Goal: Task Accomplishment & Management: Use online tool/utility

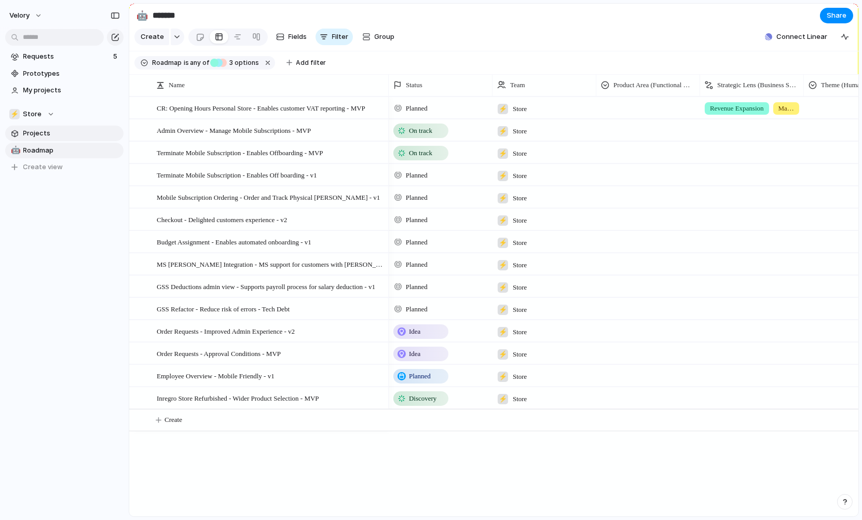
click at [64, 136] on span "Projects" at bounding box center [71, 133] width 97 height 10
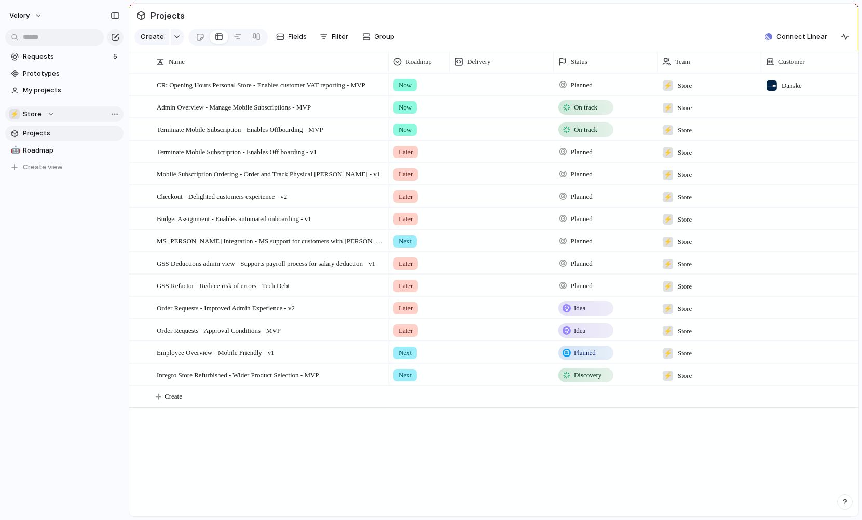
click at [52, 114] on div "⚡ Store" at bounding box center [31, 114] width 45 height 10
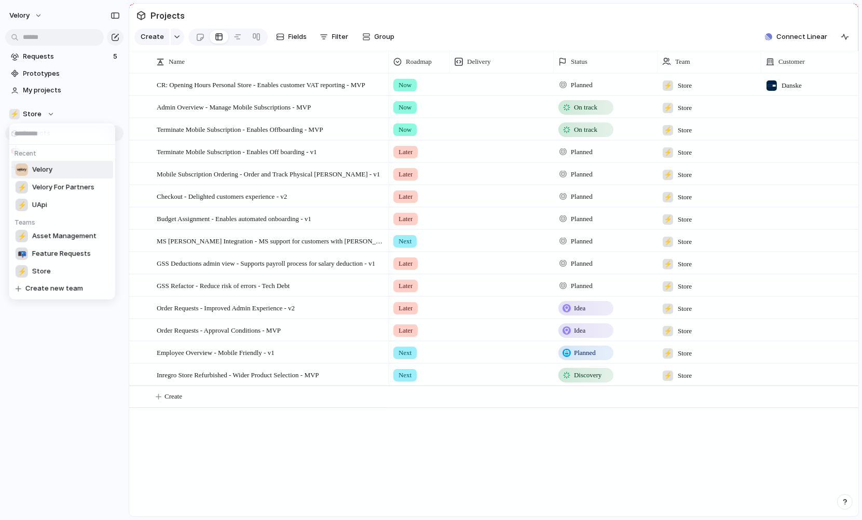
click at [48, 167] on span "Velory" at bounding box center [42, 169] width 20 height 10
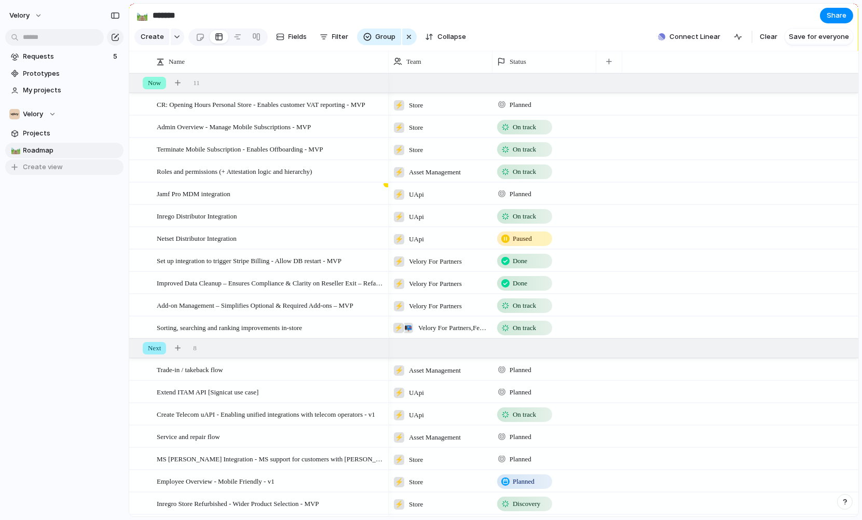
click at [49, 171] on span "Create view" at bounding box center [43, 167] width 40 height 10
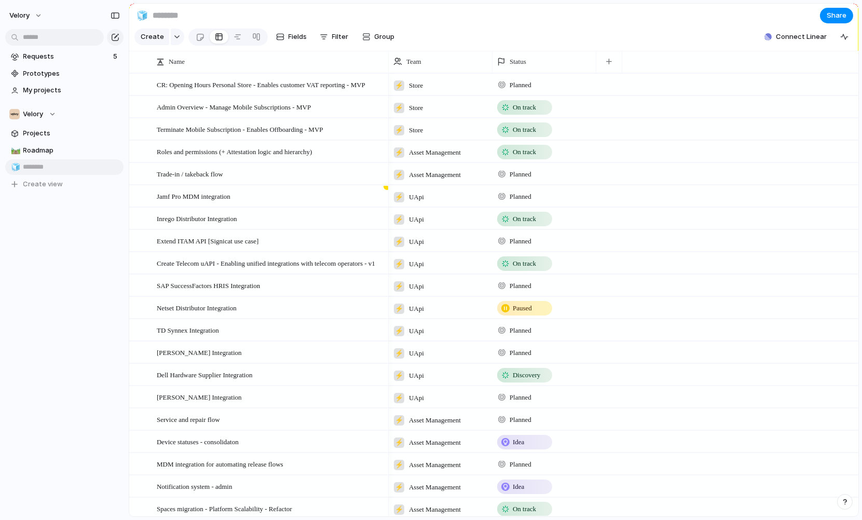
type input "*"
type input "**********"
click at [18, 237] on div "Requests 5 Prototypes My projects Velory Projects 🛤️ Roadmap 🧊 Feature Request …" at bounding box center [64, 138] width 129 height 276
click at [83, 168] on span "Feature Request View" at bounding box center [71, 167] width 97 height 10
click at [48, 148] on span "Roadmap" at bounding box center [71, 150] width 97 height 10
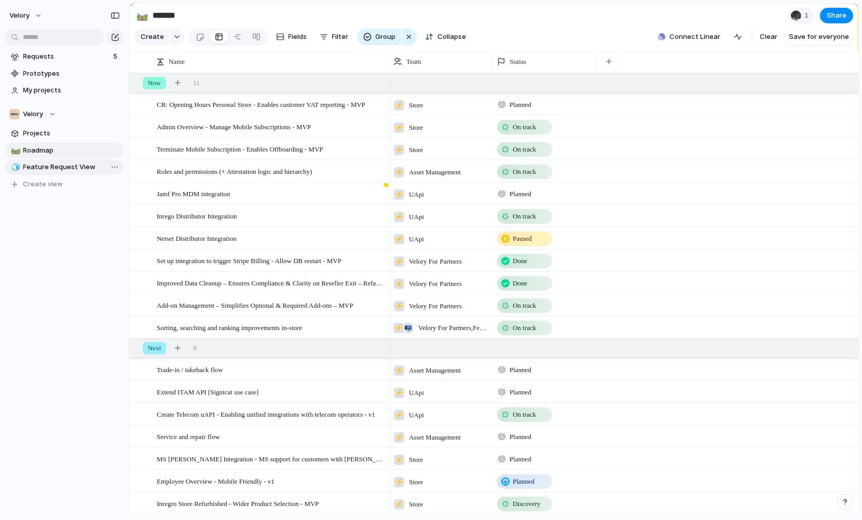
click at [48, 166] on span "Feature Request View" at bounding box center [71, 167] width 97 height 10
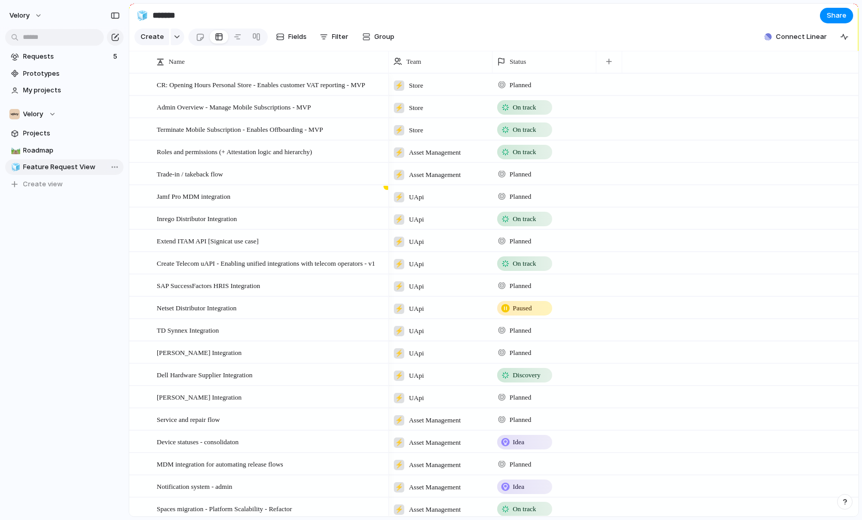
type input "**********"
click at [608, 63] on div "button" at bounding box center [609, 62] width 6 height 6
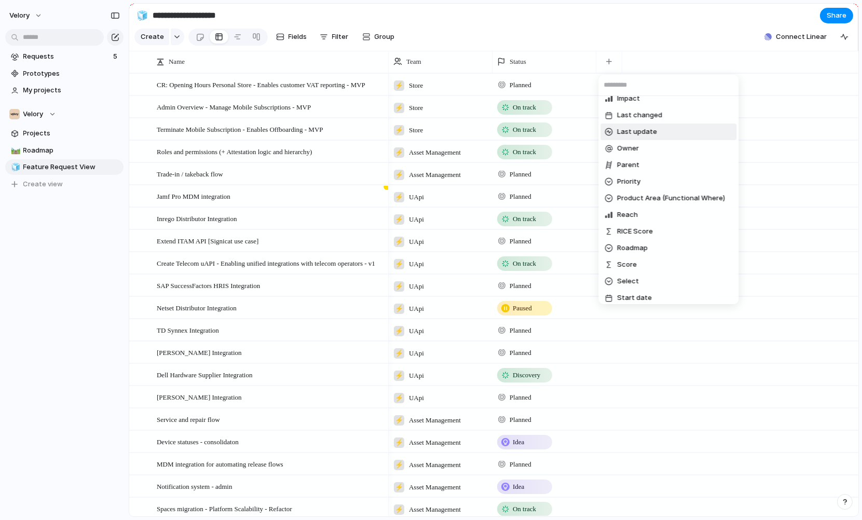
scroll to position [205, 0]
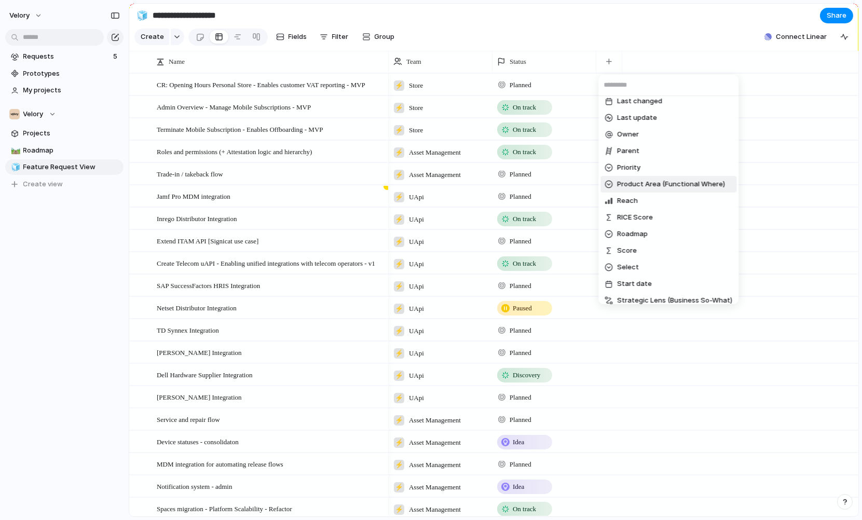
click at [630, 185] on span "Product Area (Functional Where)" at bounding box center [671, 184] width 108 height 10
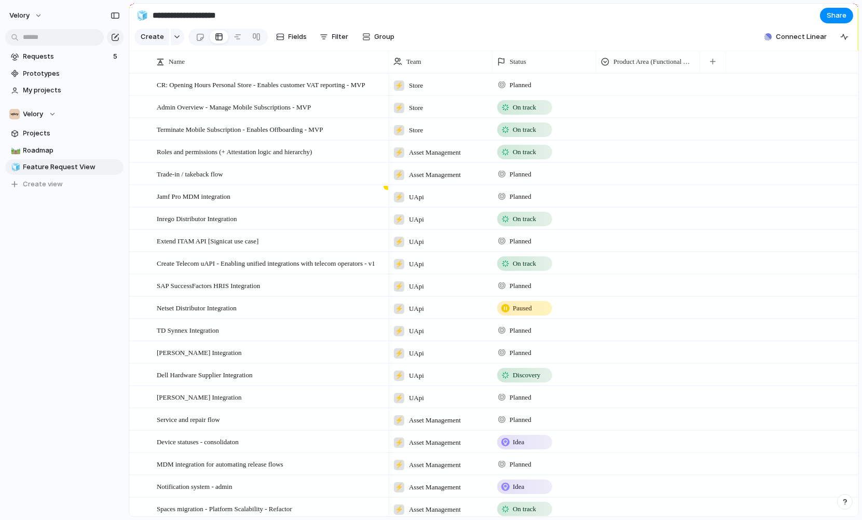
click at [641, 83] on div at bounding box center [648, 82] width 103 height 17
click at [651, 79] on div "Type to add a value" at bounding box center [431, 260] width 862 height 520
click at [649, 60] on span "Product Area (Functional Where)" at bounding box center [653, 62] width 81 height 10
click at [669, 60] on div "Modify Hide Sort ascending Sort descending" at bounding box center [431, 260] width 862 height 520
click at [715, 54] on button "button" at bounding box center [712, 61] width 21 height 19
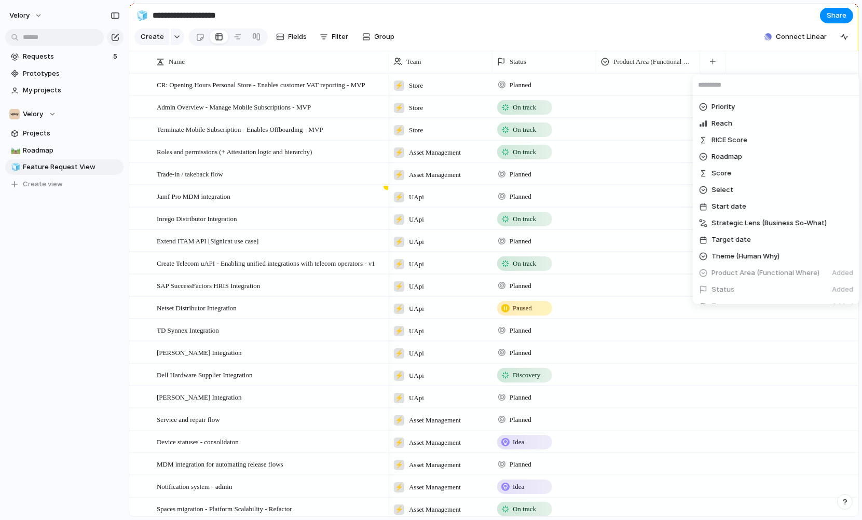
scroll to position [265, 0]
click at [731, 222] on span "Strategic Lens (Business So-What)" at bounding box center [768, 224] width 115 height 10
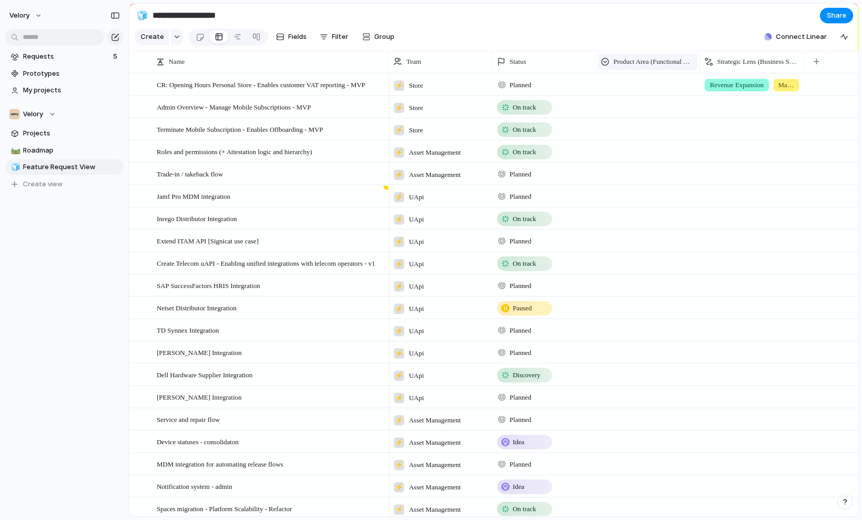
click at [666, 59] on span "Product Area (Functional Where)" at bounding box center [653, 62] width 81 height 10
click at [636, 102] on li "Hide" at bounding box center [638, 101] width 76 height 17
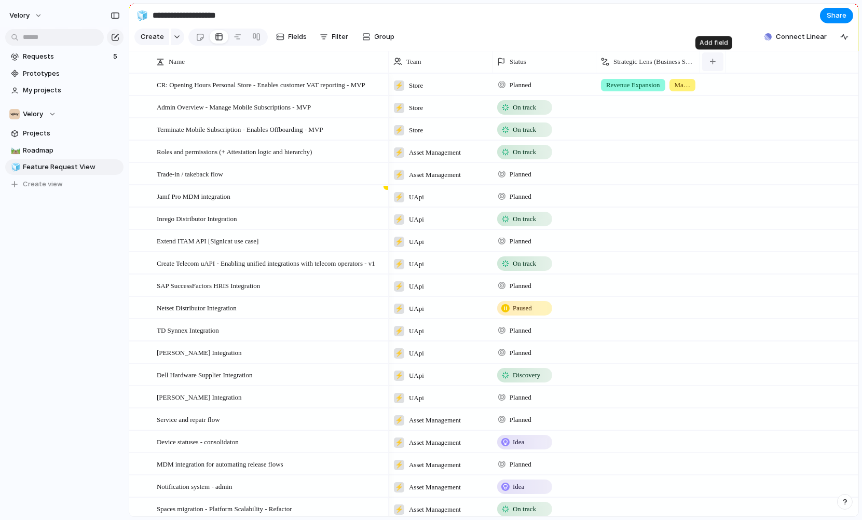
click at [711, 60] on div "button" at bounding box center [713, 62] width 6 height 6
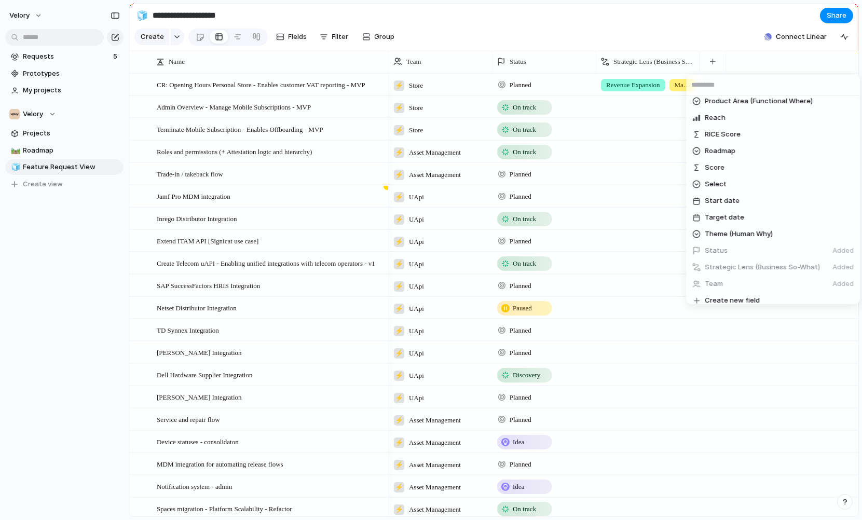
scroll to position [289, 0]
click at [729, 231] on span "Theme (Human Why)" at bounding box center [739, 233] width 68 height 10
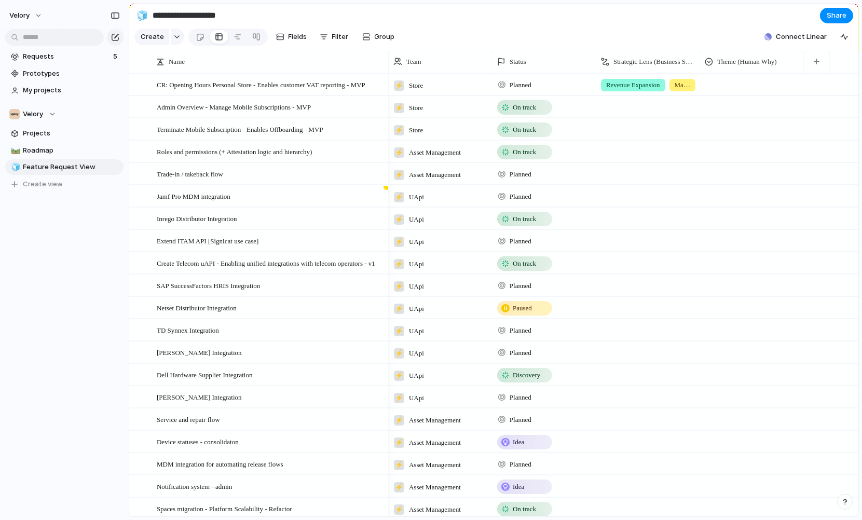
click at [736, 92] on div at bounding box center [752, 84] width 104 height 21
click at [669, 221] on div "Workflow Friction Removal Event‑Driven Lifecycle Automation Lifecycle Transpare…" at bounding box center [431, 260] width 862 height 520
click at [819, 62] on button "button" at bounding box center [816, 61] width 21 height 19
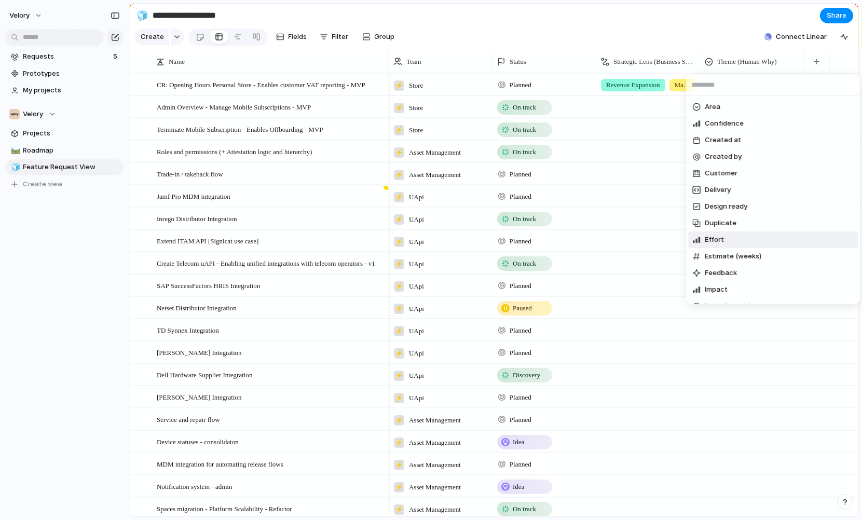
click at [743, 242] on li "Effort" at bounding box center [773, 239] width 170 height 17
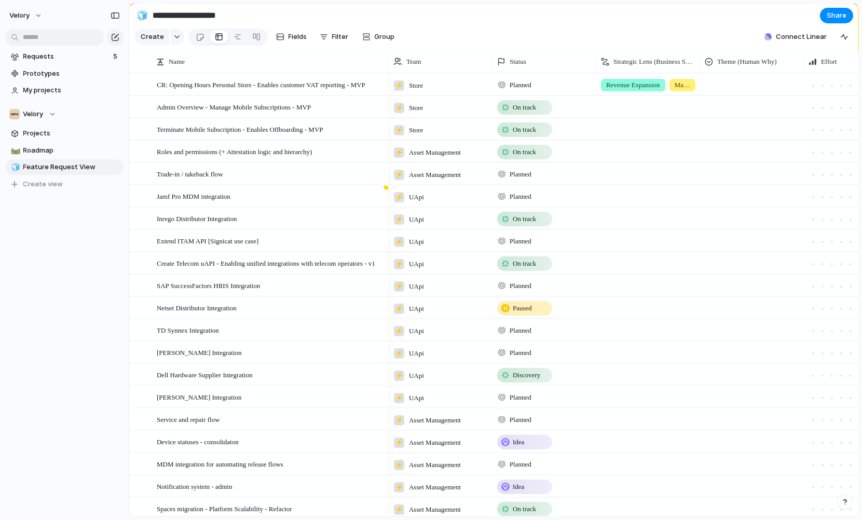
scroll to position [0, 75]
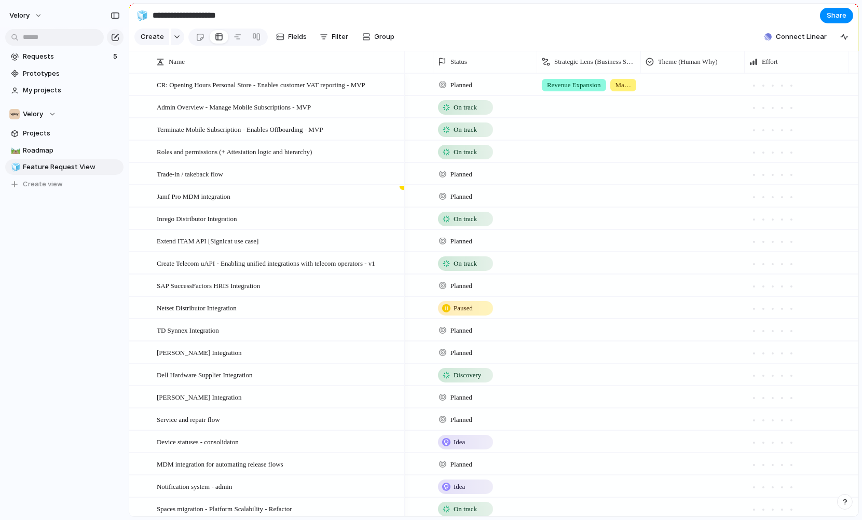
drag, startPoint x: 387, startPoint y: 59, endPoint x: 403, endPoint y: 59, distance: 16.1
click at [403, 59] on div at bounding box center [404, 62] width 5 height 22
click at [474, 57] on div "Status" at bounding box center [485, 62] width 94 height 10
click at [474, 59] on div "Modify Hide Sort ascending Sort descending" at bounding box center [431, 260] width 862 height 520
click at [333, 42] on button "Filter" at bounding box center [333, 37] width 37 height 17
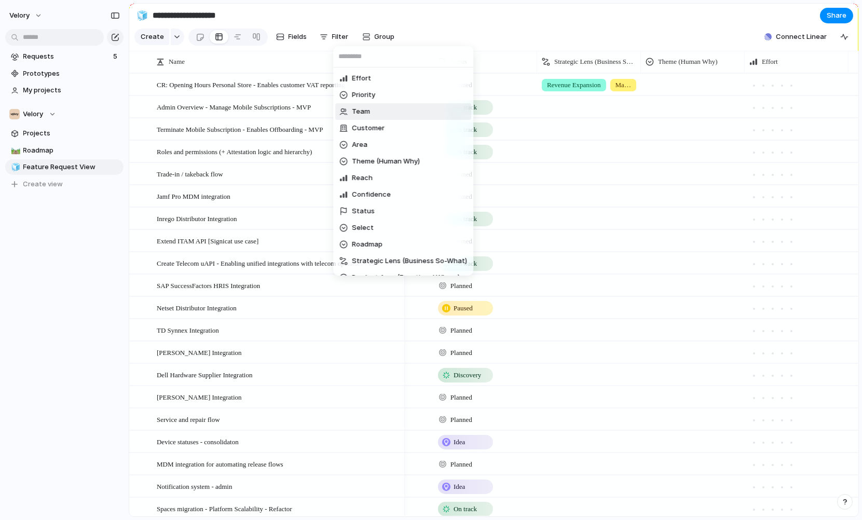
scroll to position [103, 0]
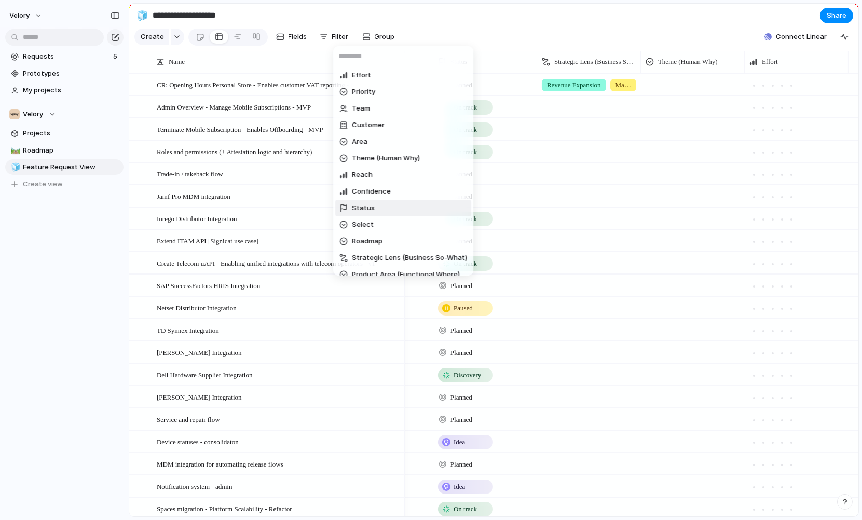
click at [375, 209] on li "Status" at bounding box center [403, 208] width 136 height 17
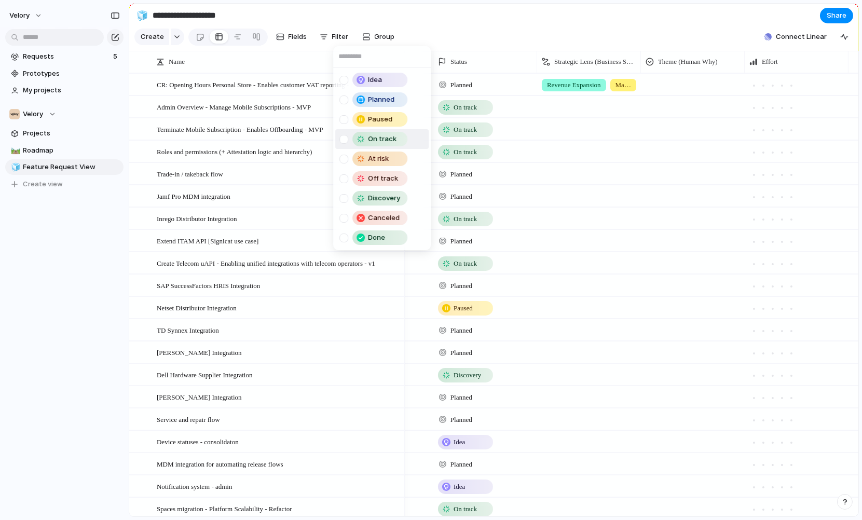
click at [346, 138] on div at bounding box center [343, 139] width 9 height 9
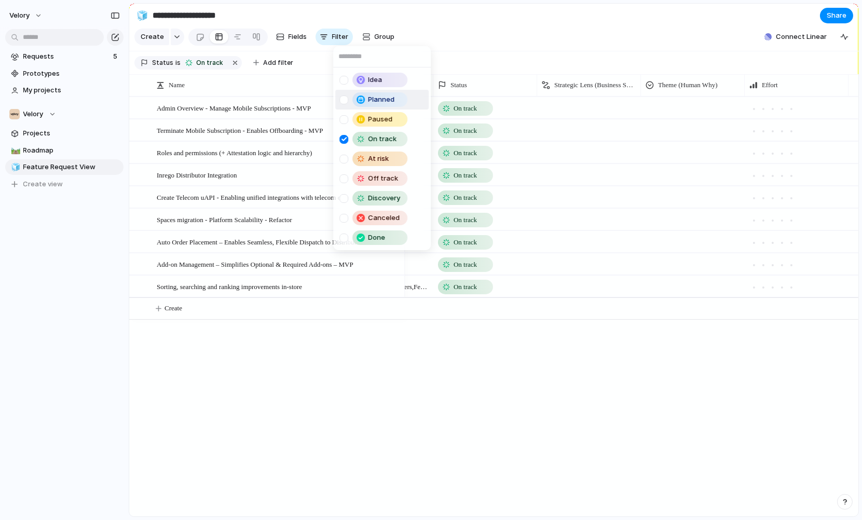
click at [473, 24] on div "Idea Planned Paused On track At risk Off track Discovery Canceled Done" at bounding box center [431, 260] width 862 height 520
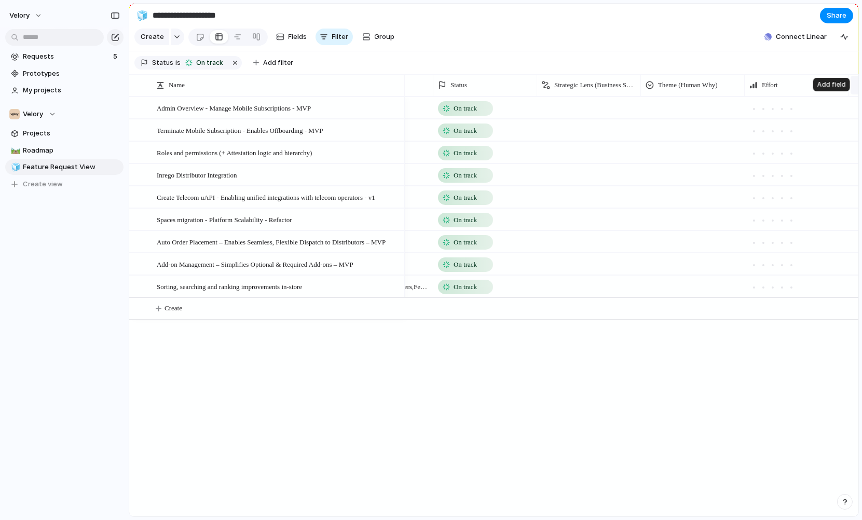
click at [853, 85] on button "button" at bounding box center [860, 85] width 21 height 19
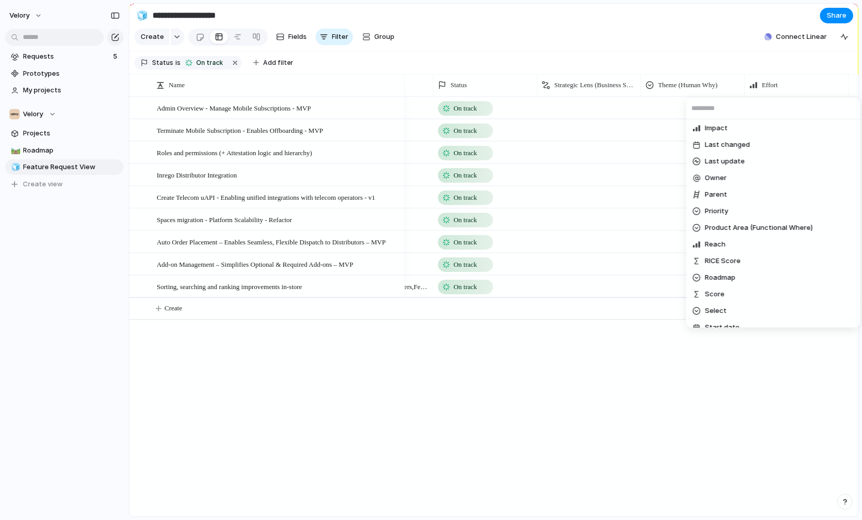
scroll to position [167, 0]
click at [726, 162] on span "Last update" at bounding box center [725, 163] width 40 height 10
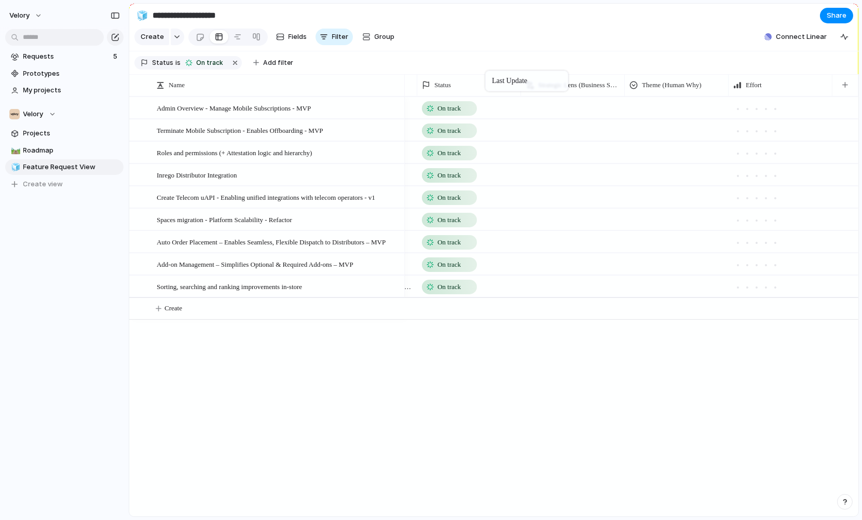
scroll to position [0, 91]
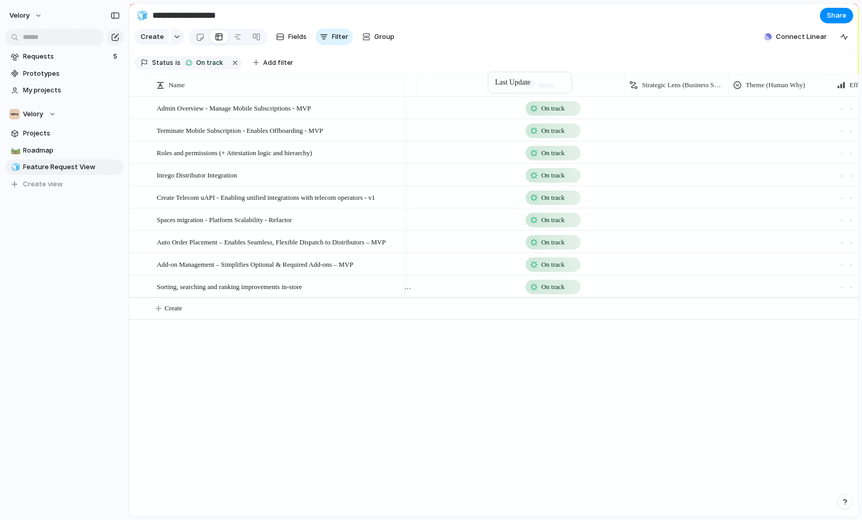
drag, startPoint x: 789, startPoint y: 76, endPoint x: 493, endPoint y: 74, distance: 295.8
click at [53, 58] on span "Requests" at bounding box center [66, 56] width 87 height 10
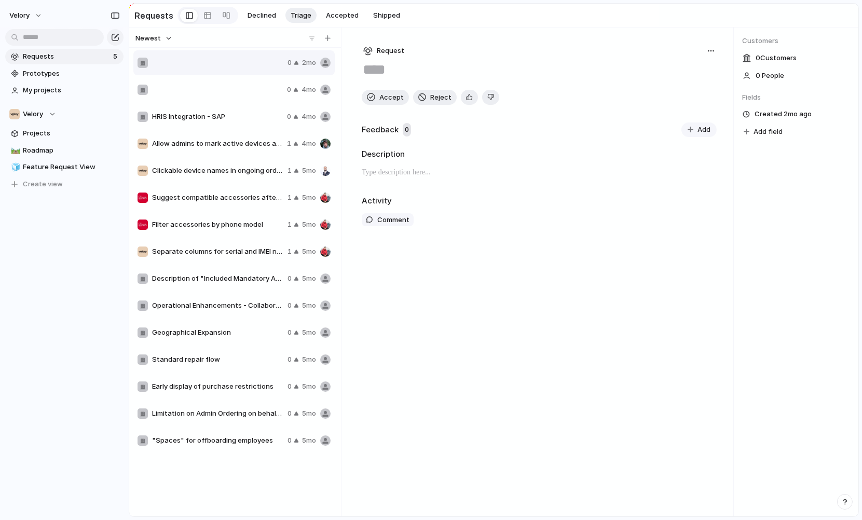
click at [204, 117] on span "HRIS Integration - SAP" at bounding box center [217, 117] width 131 height 10
click at [201, 148] on span "Allow admins to mark active devices as released" at bounding box center [217, 144] width 131 height 10
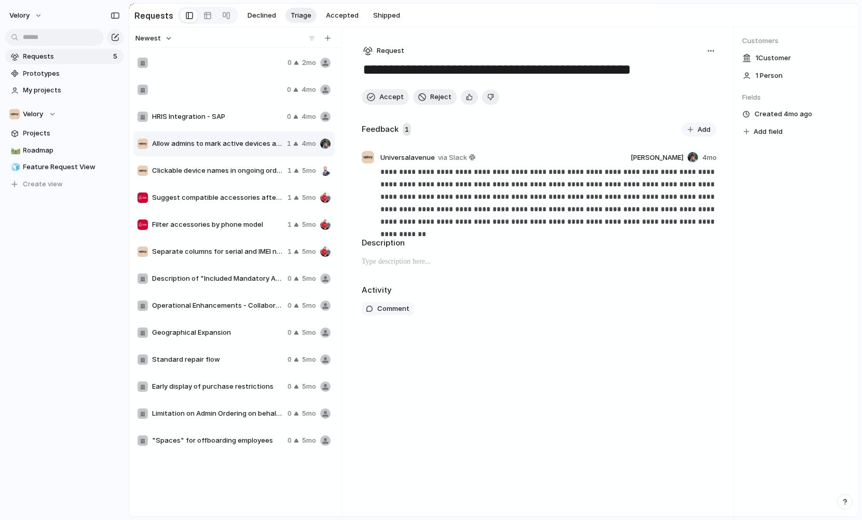
click at [398, 263] on p at bounding box center [539, 261] width 355 height 12
click at [392, 315] on div "Activity Comment" at bounding box center [539, 302] width 355 height 37
click at [397, 309] on span "Comment" at bounding box center [393, 309] width 32 height 10
click at [409, 266] on p at bounding box center [539, 261] width 355 height 12
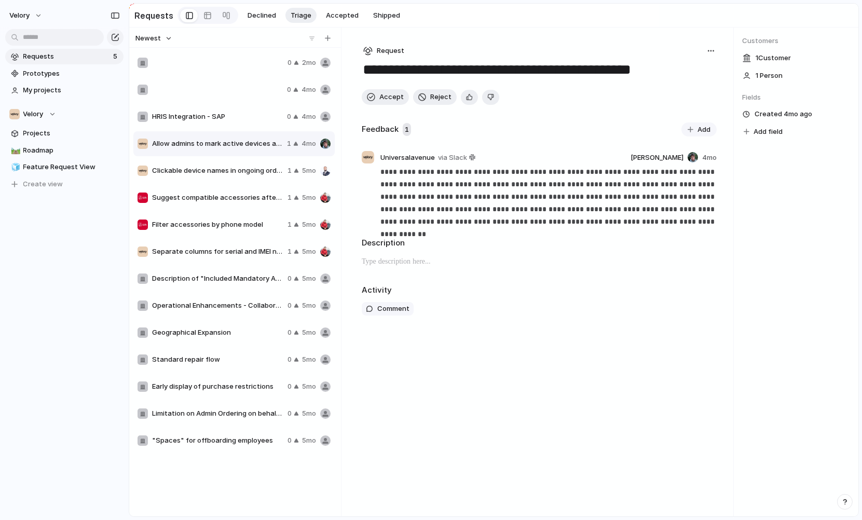
click at [778, 127] on span "Add field" at bounding box center [767, 132] width 29 height 10
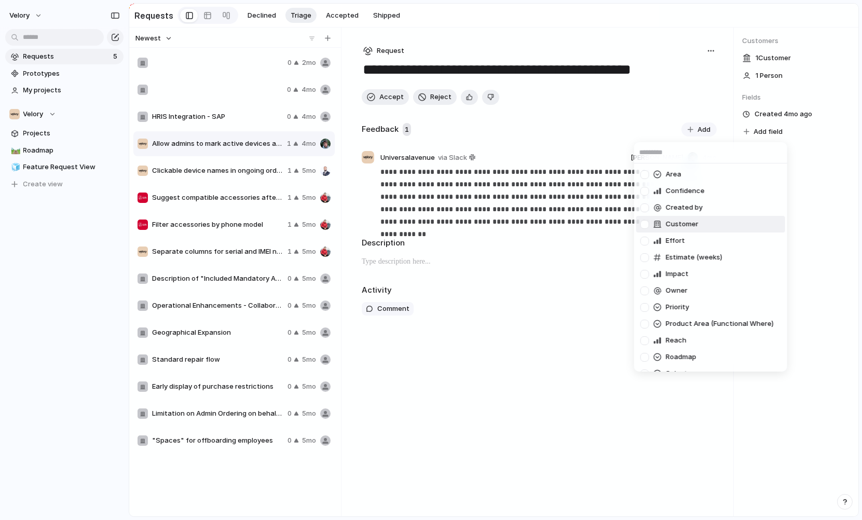
click at [574, 316] on div "Area Confidence Created by Customer Effort Estimate (weeks) Impact Owner Priori…" at bounding box center [431, 260] width 862 height 520
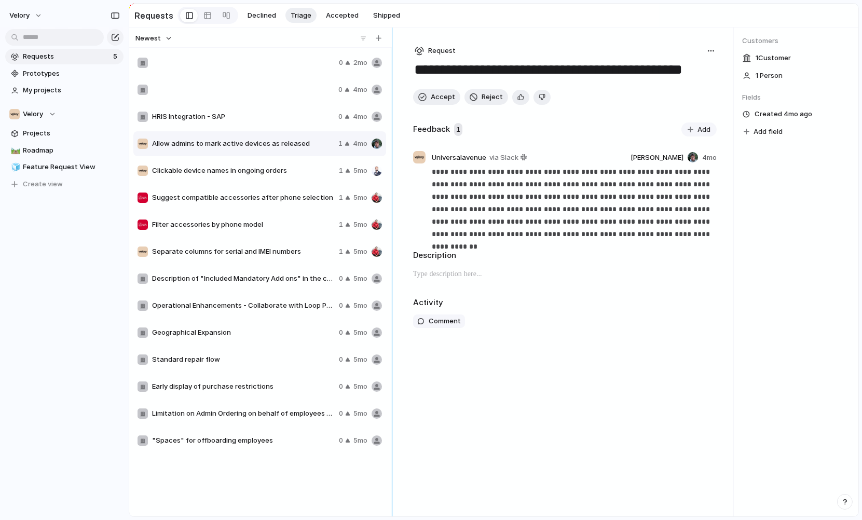
drag, startPoint x: 341, startPoint y: 143, endPoint x: 392, endPoint y: 143, distance: 50.9
click at [392, 143] on div at bounding box center [392, 272] width 8 height 489
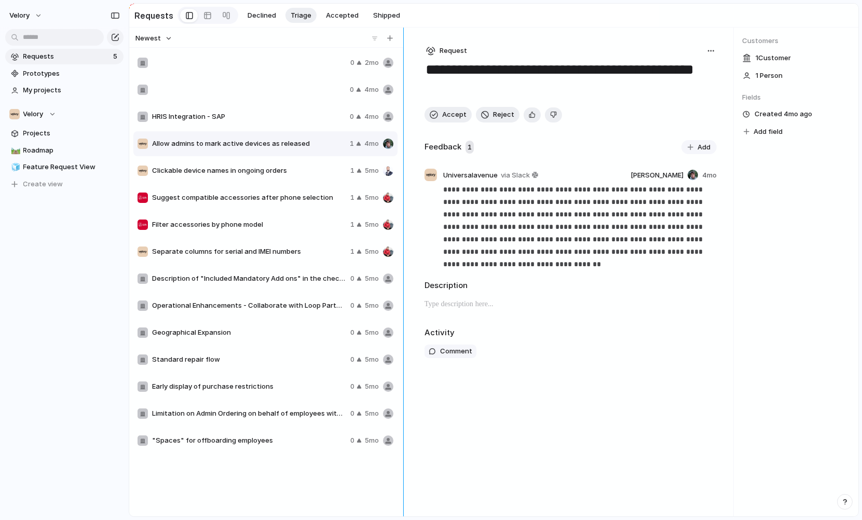
drag, startPoint x: 393, startPoint y: 133, endPoint x: 404, endPoint y: 133, distance: 10.9
click at [404, 133] on div at bounding box center [404, 272] width 8 height 489
